Goal: Information Seeking & Learning: Check status

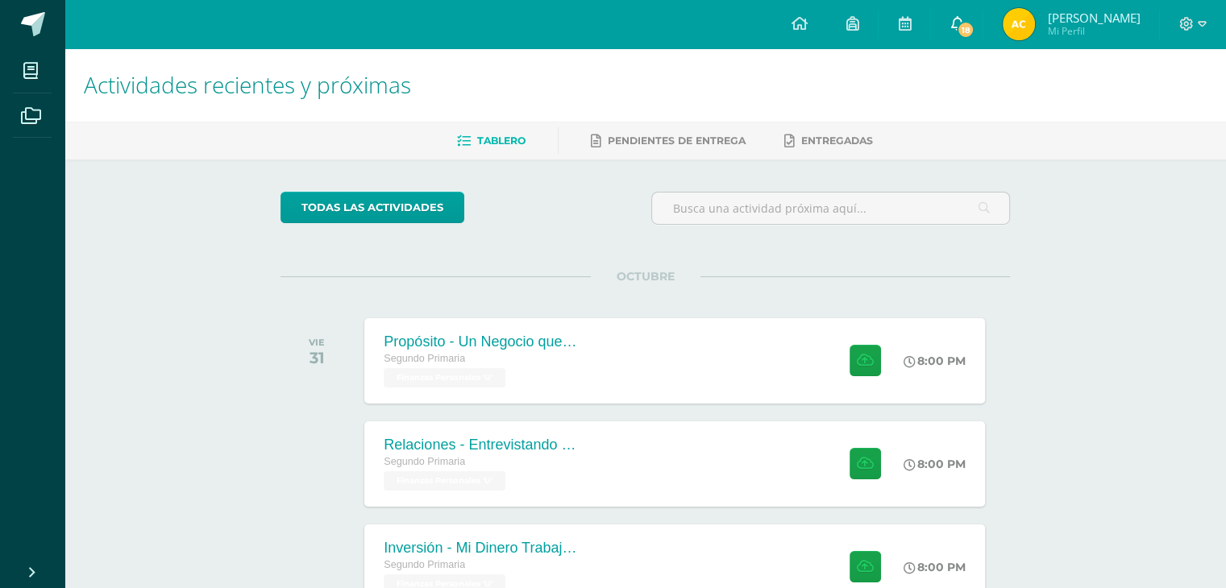
click at [972, 23] on link "18" at bounding box center [957, 24] width 52 height 48
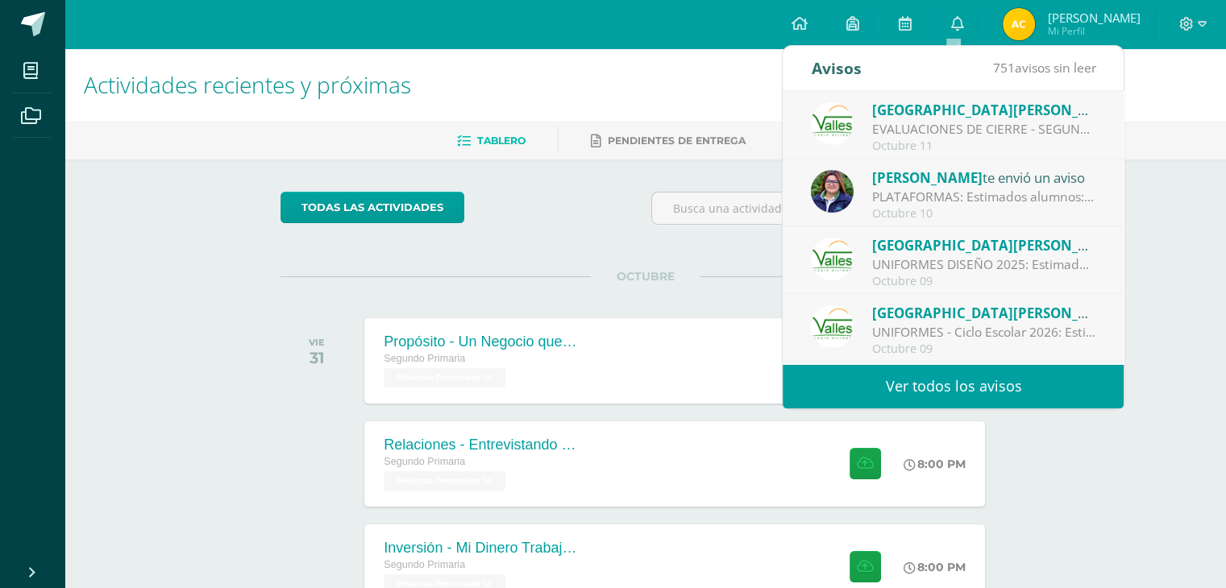
click at [960, 135] on div "EVALUACIONES DE CIERRE - SEGUNDO PRIMARIA: 📢 EVALUACIONES DE CIERRE Queridos al…" at bounding box center [984, 129] width 224 height 19
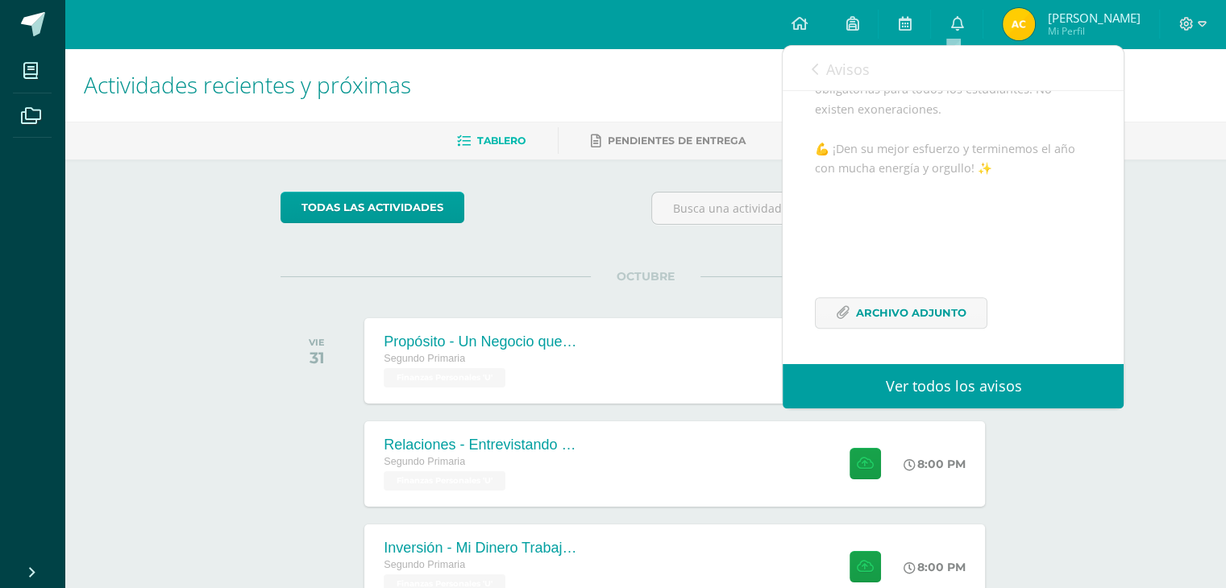
scroll to position [161, 0]
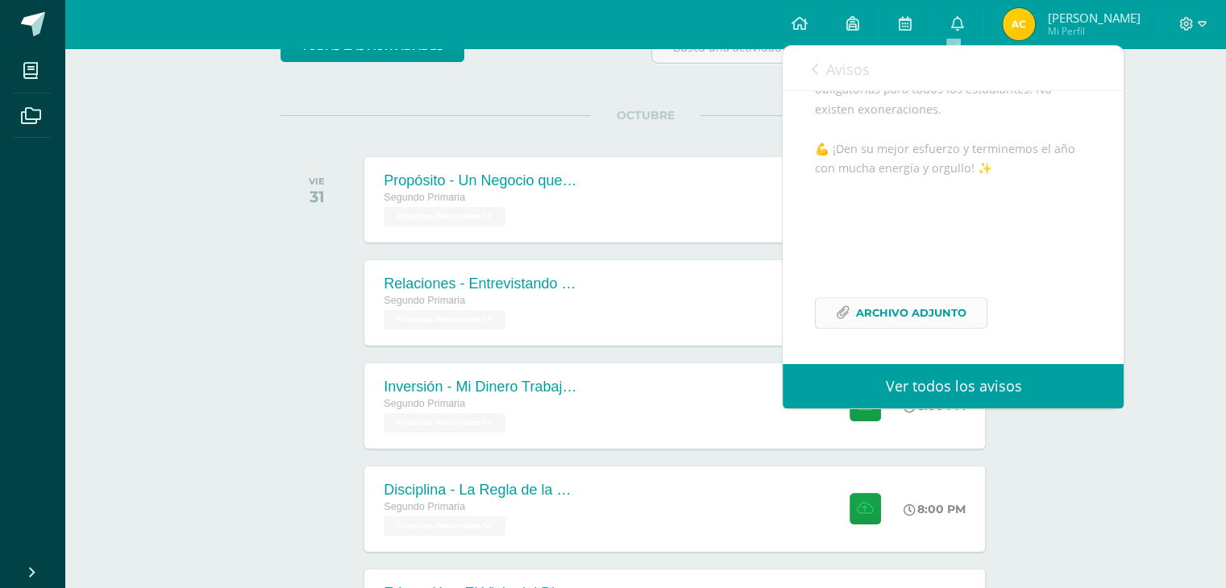
click at [921, 303] on span "Archivo Adjunto" at bounding box center [911, 313] width 110 height 30
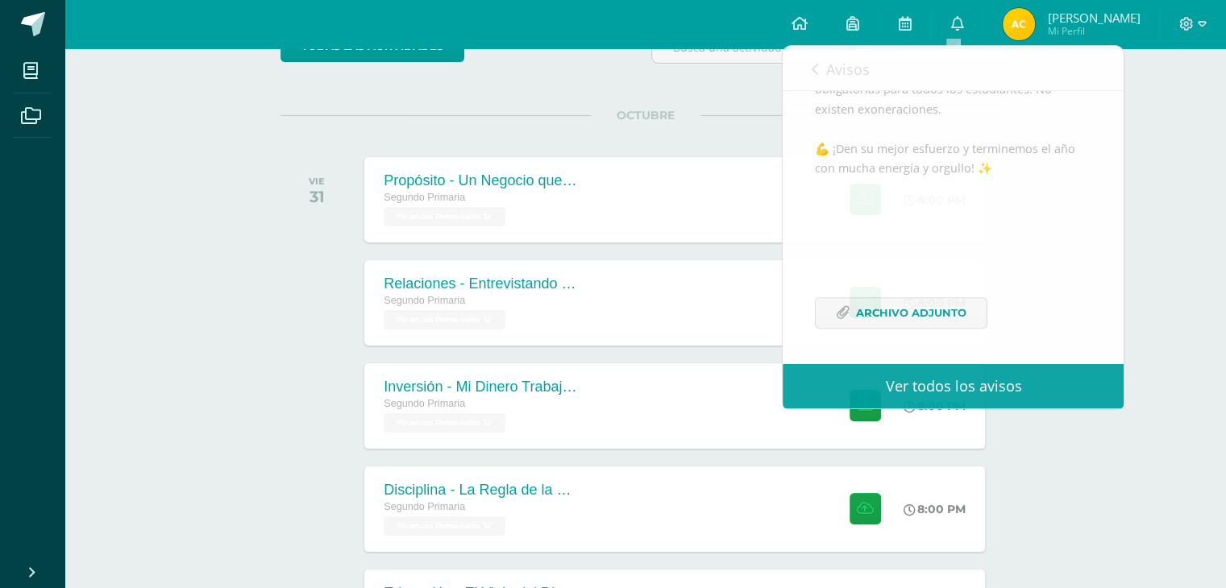
click at [1177, 268] on div "Actividades recientes y próximas Tablero Pendientes de entrega Entregadas todas…" at bounding box center [645, 368] width 1162 height 963
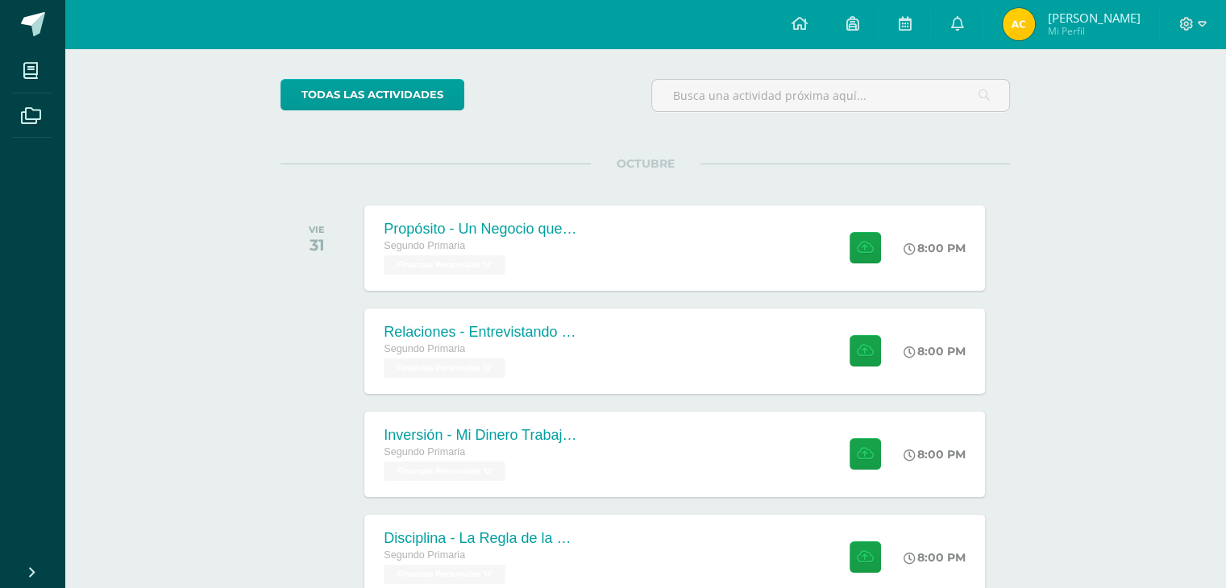
scroll to position [0, 0]
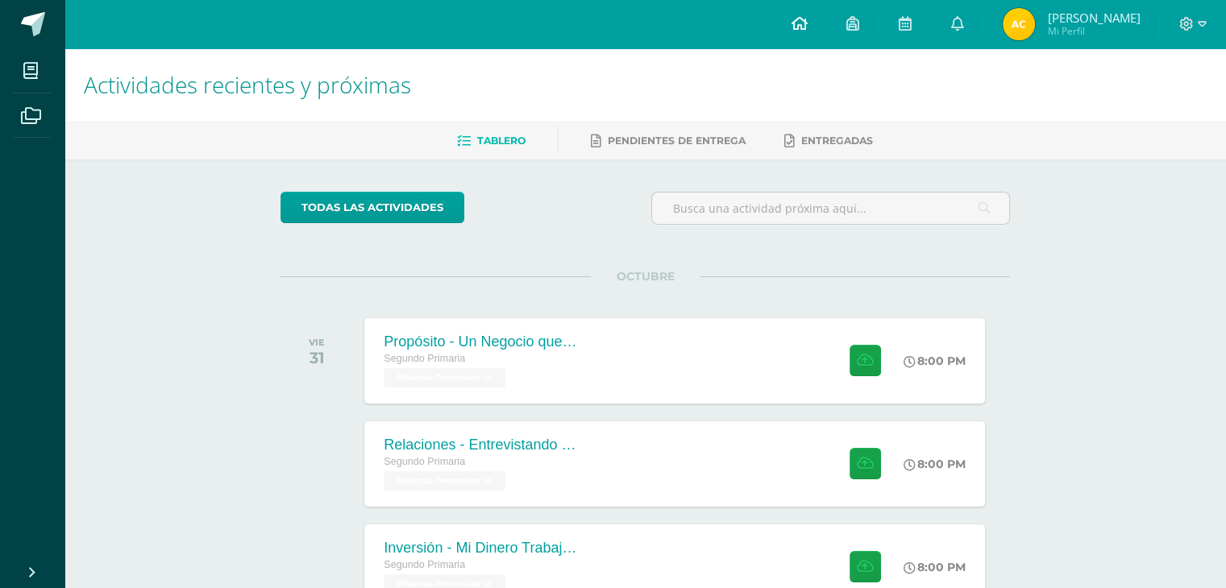
click at [801, 29] on icon at bounding box center [799, 23] width 16 height 15
